Goal: Task Accomplishment & Management: Complete application form

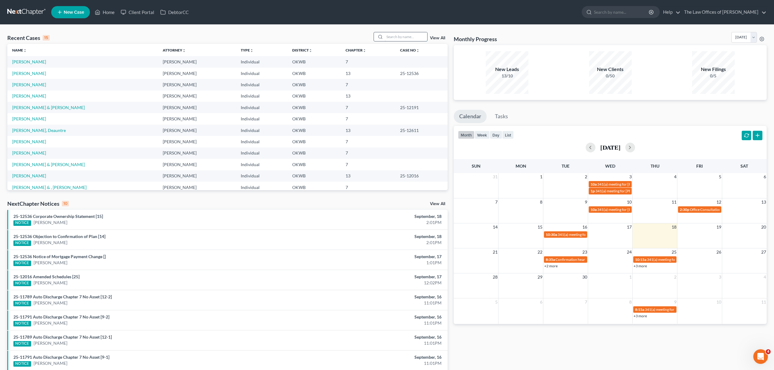
click at [388, 37] on input "search" at bounding box center [406, 36] width 43 height 9
type input "[PERSON_NAME]"
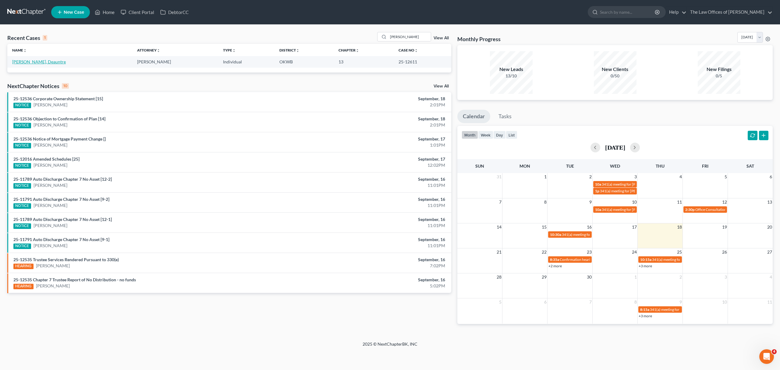
click at [29, 60] on link "[PERSON_NAME], Deauntre" at bounding box center [39, 61] width 54 height 5
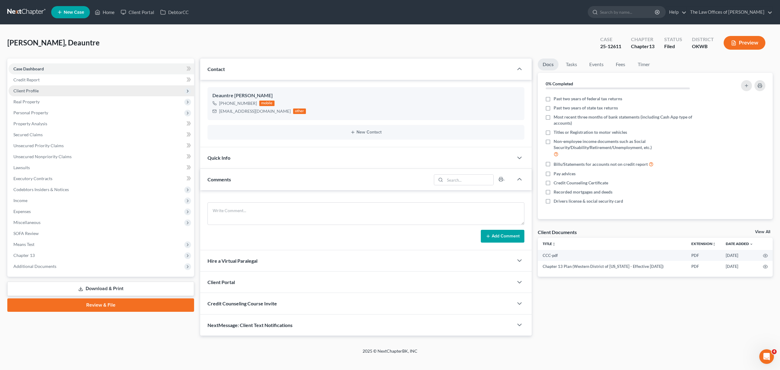
click at [48, 91] on span "Client Profile" at bounding box center [102, 90] width 186 height 11
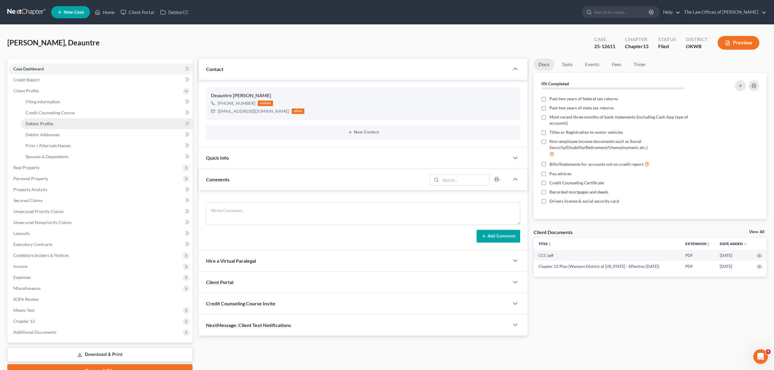
click at [81, 124] on link "Debtor Profile" at bounding box center [107, 123] width 172 height 11
select select "0"
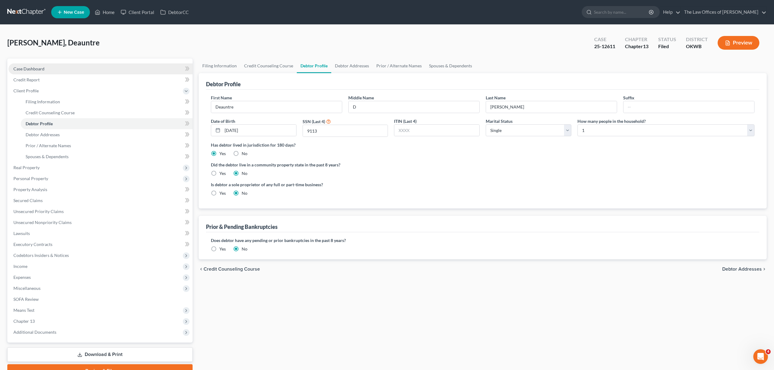
click at [43, 63] on link "Case Dashboard" at bounding box center [101, 68] width 184 height 11
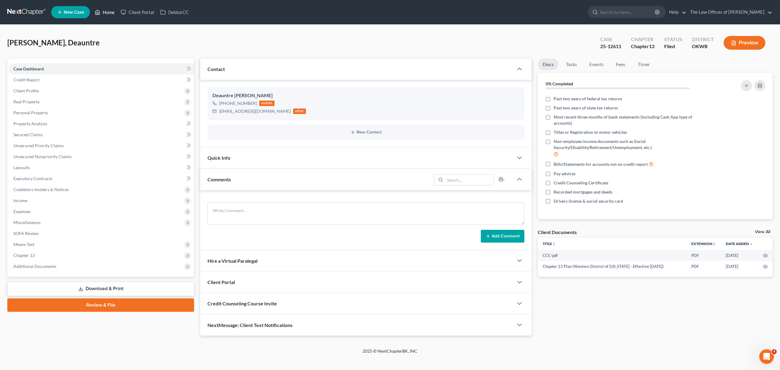
click at [110, 8] on link "Home" at bounding box center [105, 12] width 26 height 11
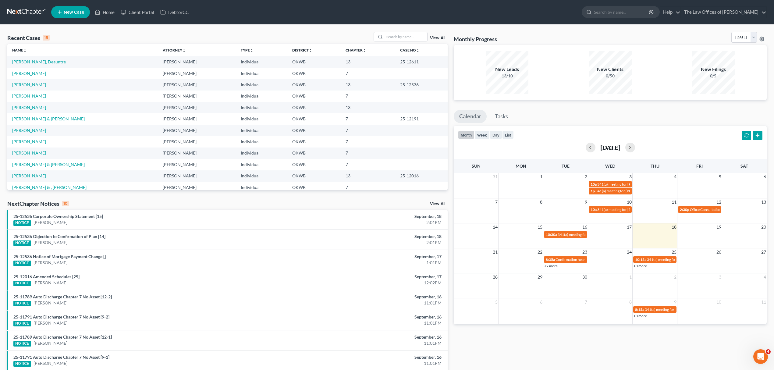
click at [412, 31] on div "Recent Cases 15 View All Name unfold_more expand_more expand_less Attorney unfo…" at bounding box center [387, 226] width 774 height 403
click at [400, 38] on input "search" at bounding box center [406, 36] width 43 height 9
type input "love"
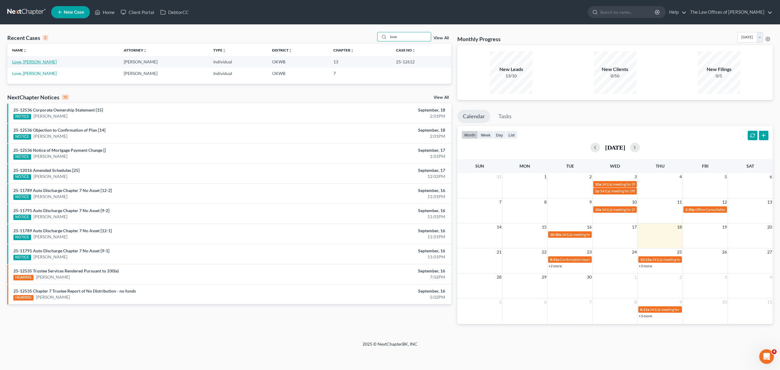
click at [20, 60] on link "Love, [PERSON_NAME]" at bounding box center [34, 61] width 45 height 5
